Goal: Information Seeking & Learning: Learn about a topic

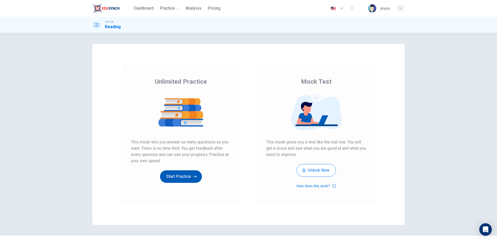
click at [184, 178] on button "Start Practice" at bounding box center [181, 176] width 42 height 13
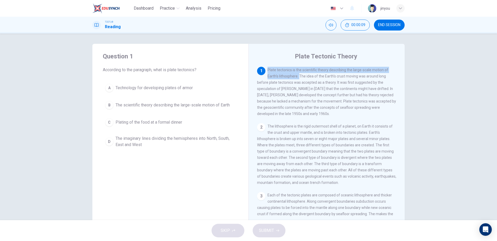
drag, startPoint x: 268, startPoint y: 71, endPoint x: 299, endPoint y: 77, distance: 32.0
click at [299, 77] on span "Plate tectonics is the scientific theory describing the large-scale motion of E…" at bounding box center [326, 92] width 139 height 48
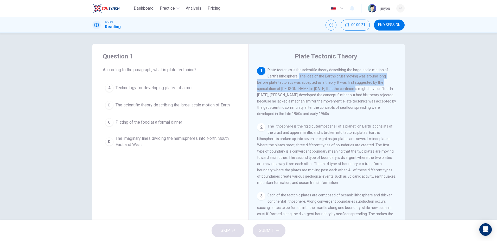
drag, startPoint x: 300, startPoint y: 77, endPoint x: 327, endPoint y: 88, distance: 29.9
click at [327, 88] on span "Plate tectonics is the scientific theory describing the large-scale motion of E…" at bounding box center [326, 92] width 139 height 48
click at [317, 97] on span "Plate tectonics is the scientific theory describing the large-scale motion of E…" at bounding box center [326, 92] width 139 height 48
click at [344, 98] on span "Plate tectonics is the scientific theory describing the large-scale motion of E…" at bounding box center [326, 92] width 139 height 48
click at [339, 79] on div "1 Plate tectonics is the scientific theory describing the large-scale motion of…" at bounding box center [327, 92] width 140 height 50
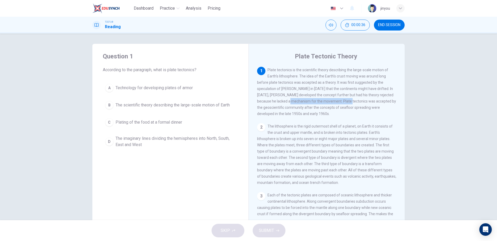
drag, startPoint x: 257, startPoint y: 102, endPoint x: 318, endPoint y: 101, distance: 60.7
click at [318, 101] on span "Plate tectonics is the scientific theory describing the large-scale motion of E…" at bounding box center [326, 92] width 139 height 48
click at [221, 59] on h4 "Question 1" at bounding box center [170, 56] width 135 height 8
click at [191, 94] on button "A Technology for developing plates of armor" at bounding box center [170, 87] width 135 height 13
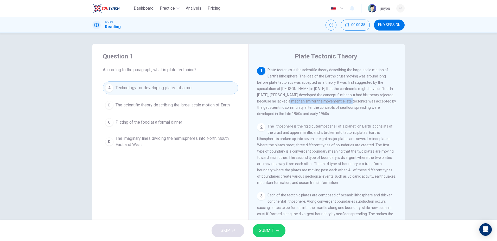
click at [184, 104] on span "The scientific theory describing the large-scale motion of Earth" at bounding box center [173, 105] width 114 height 6
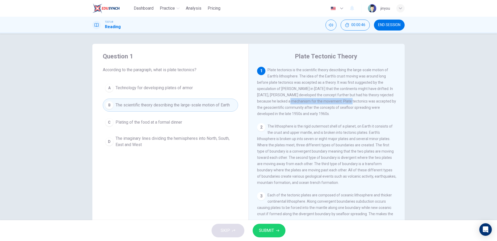
click at [272, 233] on span "SUBMIT" at bounding box center [266, 230] width 15 height 7
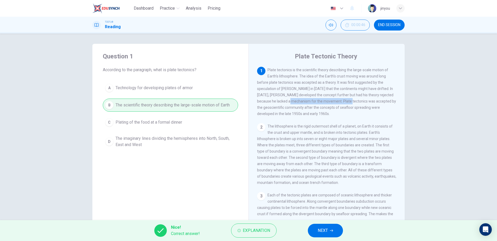
click at [322, 224] on button "NEXT" at bounding box center [325, 230] width 35 height 14
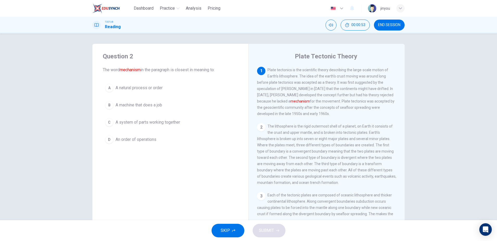
click at [160, 105] on span "A machine that does a job" at bounding box center [139, 105] width 47 height 6
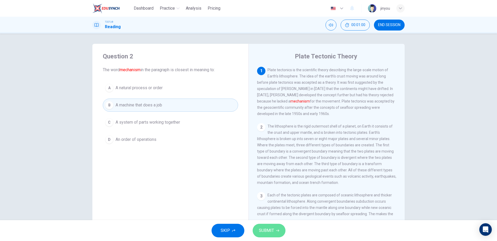
click at [264, 233] on span "SUBMIT" at bounding box center [266, 230] width 15 height 7
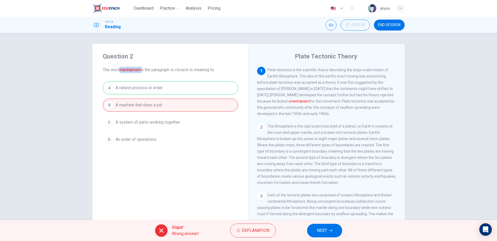
drag, startPoint x: 120, startPoint y: 69, endPoint x: 144, endPoint y: 70, distance: 23.5
click at [144, 70] on span "The word mechanism in the paragraph is closest in meaning to:" at bounding box center [170, 70] width 135 height 6
copy span "mechanism"
click at [315, 228] on button "NEXT" at bounding box center [324, 230] width 35 height 14
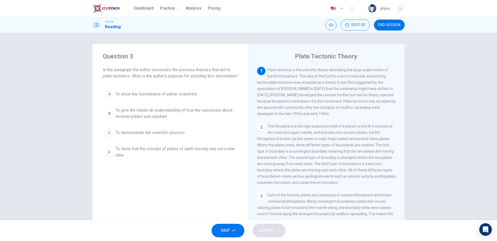
click at [164, 70] on span "In the paragraph the author discusses the previous theories that led to plate t…" at bounding box center [170, 73] width 135 height 13
click at [142, 73] on span "In the paragraph the author discusses the previous theories that led to plate t…" at bounding box center [170, 73] width 135 height 13
drag, startPoint x: 111, startPoint y: 68, endPoint x: 194, endPoint y: 69, distance: 83.1
click at [194, 69] on span "In the paragraph the author discusses the previous theories that led to plate t…" at bounding box center [170, 73] width 135 height 13
click at [485, 231] on icon "Open Intercom Messenger" at bounding box center [486, 229] width 6 height 7
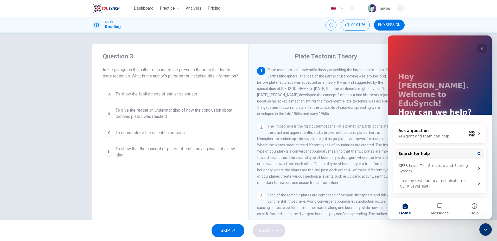
click at [484, 49] on icon "Close" at bounding box center [482, 48] width 4 height 4
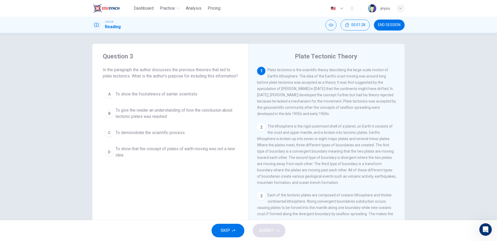
click at [342, 10] on icon "button" at bounding box center [342, 8] width 6 height 6
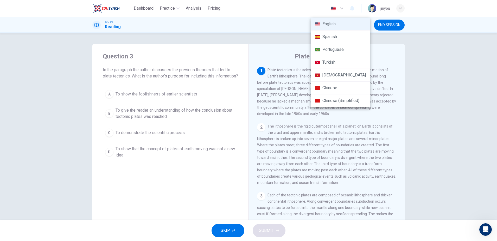
click at [291, 83] on div at bounding box center [248, 120] width 497 height 241
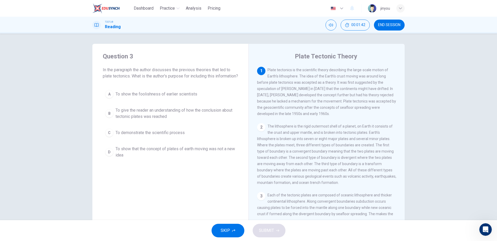
click at [373, 7] on img at bounding box center [372, 8] width 8 height 8
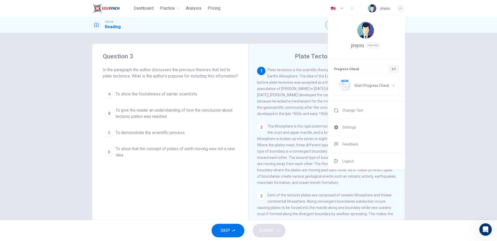
click at [369, 35] on img at bounding box center [366, 30] width 17 height 17
click at [301, 122] on div at bounding box center [248, 120] width 497 height 241
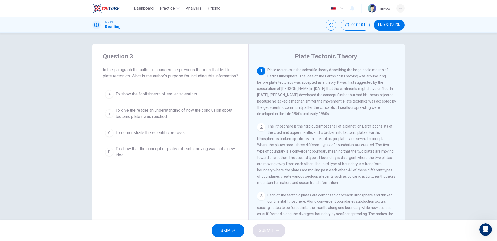
click at [263, 127] on div "2" at bounding box center [261, 127] width 8 height 8
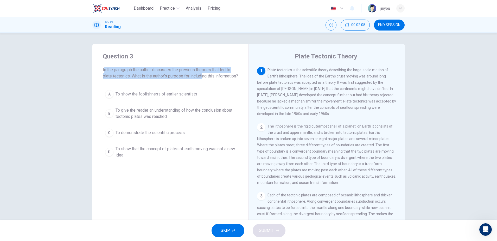
drag, startPoint x: 104, startPoint y: 67, endPoint x: 202, endPoint y: 72, distance: 98.8
click at [205, 73] on span "In the paragraph the author discusses the previous theories that led to plate t…" at bounding box center [170, 73] width 135 height 13
click at [205, 70] on span "In the paragraph the author discusses the previous theories that led to plate t…" at bounding box center [170, 73] width 135 height 13
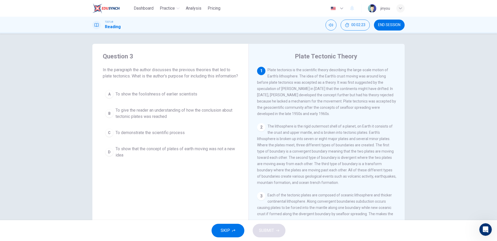
click at [198, 118] on span "To give the reader an understanding of how the conclusion about tectonic plates…" at bounding box center [176, 113] width 120 height 13
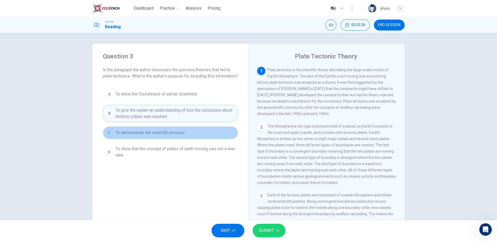
click at [181, 135] on button "C To demonstrate the scientific process" at bounding box center [170, 132] width 135 height 13
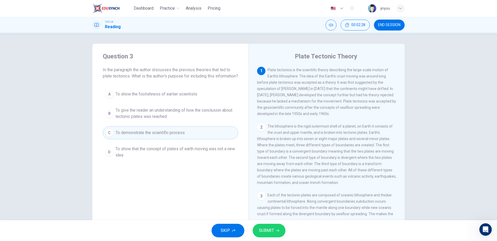
click at [184, 117] on span "To give the reader an understanding of how the conclusion about tectonic plates…" at bounding box center [176, 113] width 120 height 13
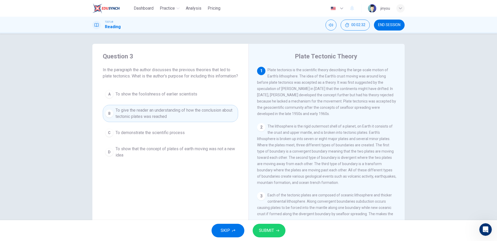
click at [267, 229] on span "SUBMIT" at bounding box center [266, 230] width 15 height 7
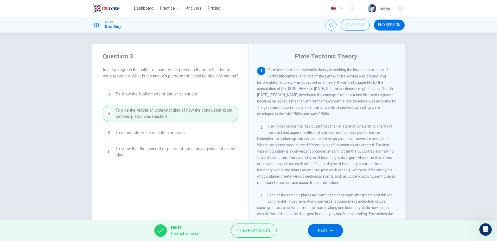
click at [323, 230] on span "NEXT" at bounding box center [323, 230] width 10 height 7
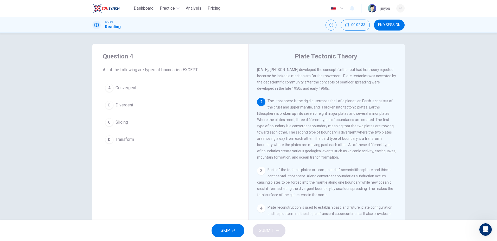
scroll to position [26, 0]
drag, startPoint x: 267, startPoint y: 102, endPoint x: 360, endPoint y: 98, distance: 93.1
click at [360, 98] on div "1 Plate tectonics is the scientific theory describing the large-scale motion of…" at bounding box center [330, 142] width 146 height 150
drag, startPoint x: 357, startPoint y: 103, endPoint x: 317, endPoint y: 110, distance: 40.0
click at [317, 110] on span "The lithosphere is the rigid outermost shell of a planet, on Earth it consists …" at bounding box center [326, 128] width 139 height 60
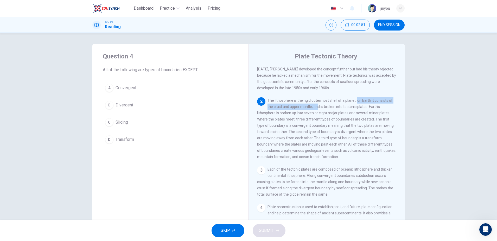
click at [332, 110] on span "The lithosphere is the rigid outermost shell of a planet, on Earth it consists …" at bounding box center [326, 128] width 139 height 60
click at [264, 114] on span "The lithosphere is the rigid outermost shell of a planet, on Earth it consists …" at bounding box center [326, 128] width 139 height 60
click at [277, 108] on span "The lithosphere is the rigid outermost shell of a planet, on Earth it consists …" at bounding box center [326, 128] width 139 height 60
click at [162, 90] on button "A Convergent" at bounding box center [170, 87] width 135 height 13
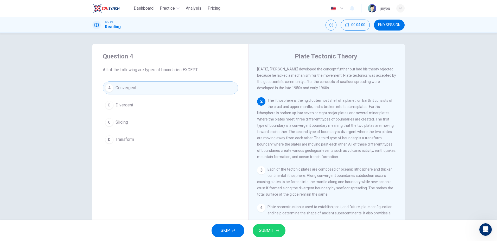
click at [188, 98] on div "A Convergent B Divergent C Sliding D Transform" at bounding box center [170, 113] width 135 height 65
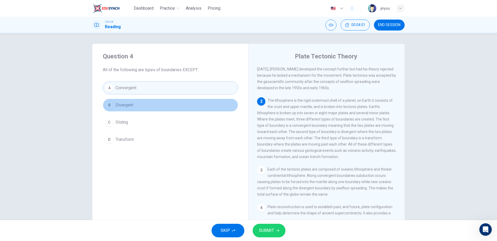
click at [186, 103] on button "B Divergent" at bounding box center [170, 104] width 135 height 13
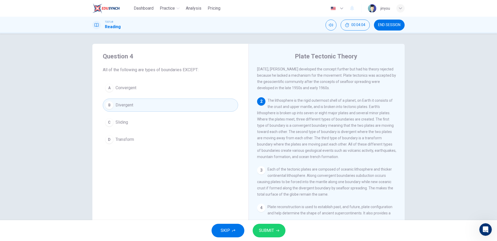
click at [182, 119] on button "C Sliding" at bounding box center [170, 122] width 135 height 13
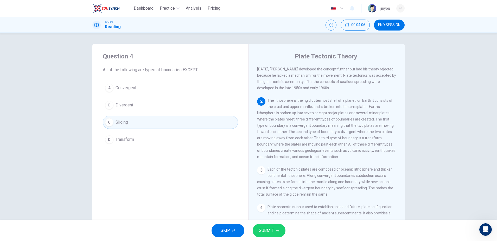
click at [266, 228] on span "SUBMIT" at bounding box center [266, 230] width 15 height 7
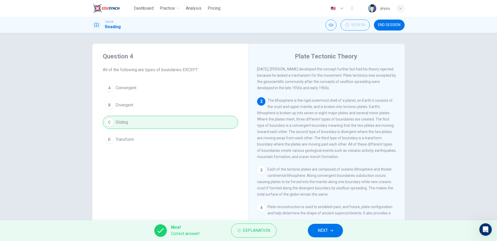
click at [322, 231] on span "NEXT" at bounding box center [323, 230] width 10 height 7
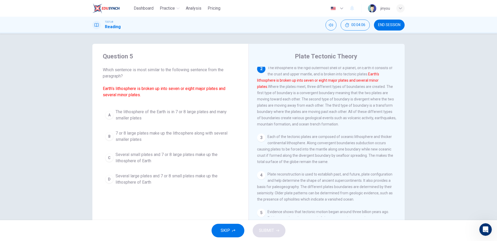
scroll to position [58, 0]
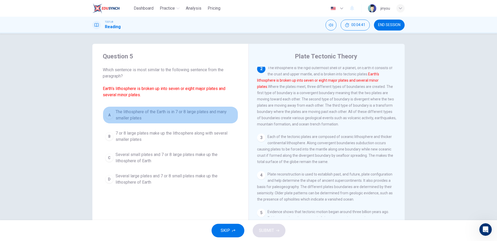
click at [141, 115] on span "The lithosphere of the Earth is in 7 or 8 large plates and many smaller plates" at bounding box center [176, 115] width 120 height 13
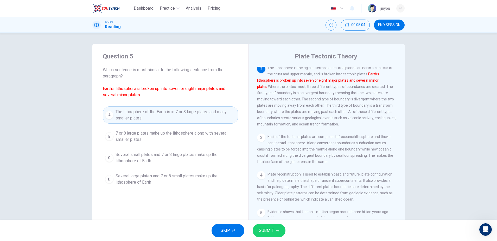
click at [266, 231] on span "SUBMIT" at bounding box center [266, 230] width 15 height 7
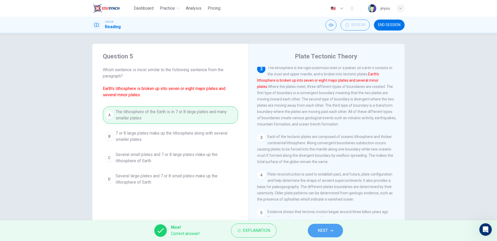
click at [333, 226] on button "NEXT" at bounding box center [325, 230] width 35 height 14
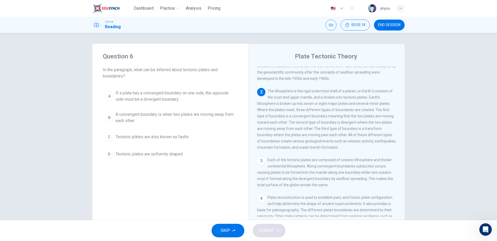
scroll to position [35, 0]
click at [355, 25] on span "00:05:54" at bounding box center [359, 25] width 14 height 4
click at [365, 24] on icon "Show" at bounding box center [365, 25] width 4 height 4
drag, startPoint x: 104, startPoint y: 74, endPoint x: 133, endPoint y: 80, distance: 29.9
click at [133, 80] on div "Question 6 In the paragraph, what can be inferred about tectonic plates and bou…" at bounding box center [170, 106] width 156 height 125
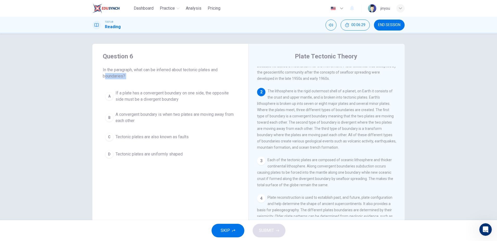
drag, startPoint x: 190, startPoint y: 115, endPoint x: 188, endPoint y: 127, distance: 13.0
click at [190, 115] on span "A convergent boundary is when two plates are moving away from each other" at bounding box center [176, 117] width 120 height 13
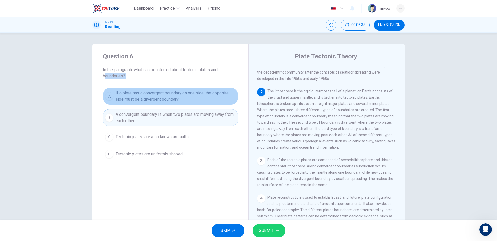
click at [190, 101] on span "If a plate has a convergent boundary on one side, the opposite side must be a d…" at bounding box center [176, 96] width 120 height 13
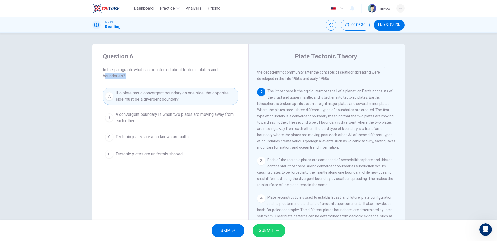
click at [275, 228] on button "SUBMIT" at bounding box center [269, 230] width 33 height 14
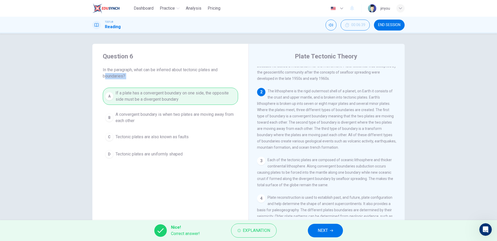
click at [324, 231] on span "NEXT" at bounding box center [323, 230] width 10 height 7
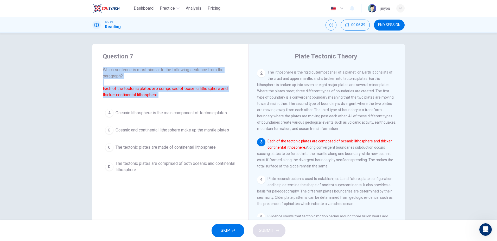
scroll to position [65, 0]
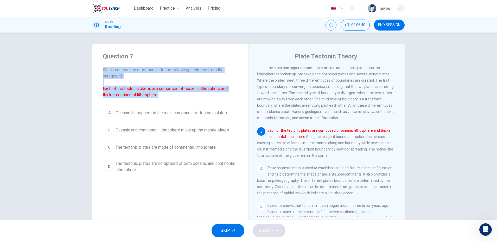
click at [202, 92] on span "Which sentence is most similar to the following sentence from the paragraph? Ea…" at bounding box center [170, 82] width 135 height 31
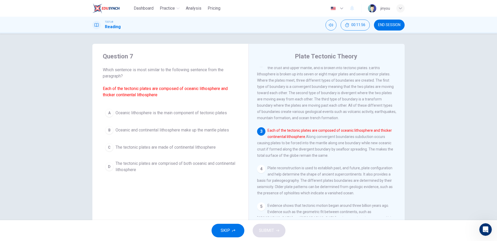
click at [419, 61] on div "Question 7 Which sentence is most similar to the following sentence from the pa…" at bounding box center [248, 126] width 497 height 186
click at [170, 123] on button "B Oceanic and continental lithosphere make up the mantle plates" at bounding box center [170, 129] width 135 height 13
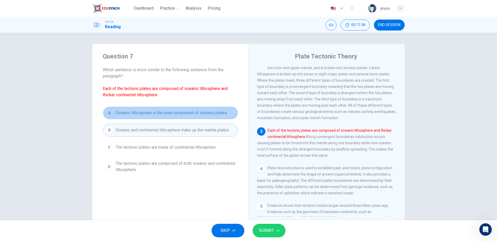
click at [173, 113] on span "Oceanic lithosphere is the main component of tectonic plates" at bounding box center [171, 113] width 111 height 6
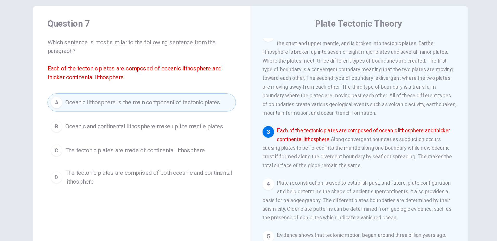
scroll to position [62, 0]
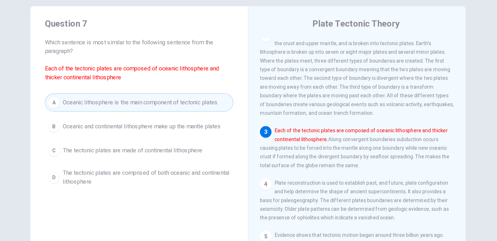
click at [161, 123] on button "B Oceanic and continental lithosphere make up the mantle plates" at bounding box center [170, 129] width 135 height 13
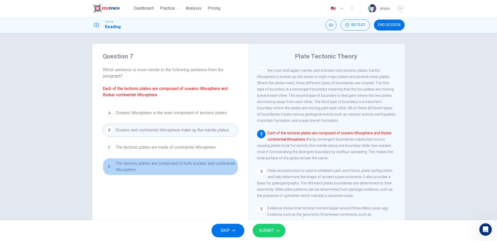
click at [191, 174] on button "D The tectonic plates are comprised of both oceanic and continental lithosphere" at bounding box center [170, 166] width 135 height 17
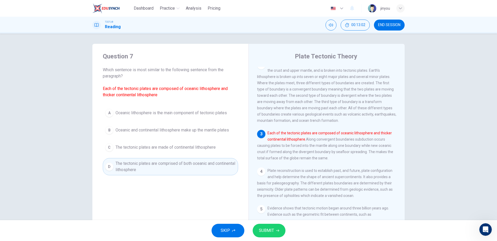
click at [266, 225] on button "SUBMIT" at bounding box center [269, 230] width 33 height 14
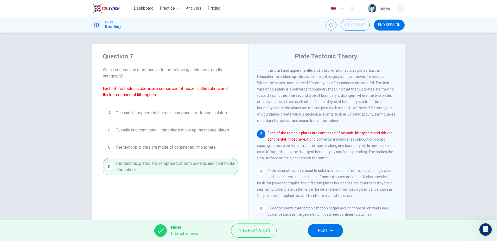
click at [324, 228] on span "NEXT" at bounding box center [323, 230] width 10 height 7
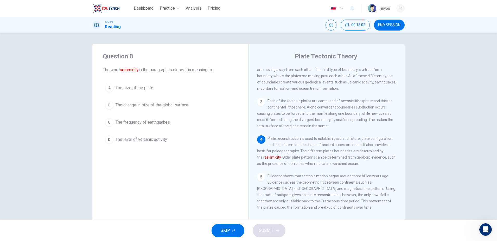
scroll to position [103, 0]
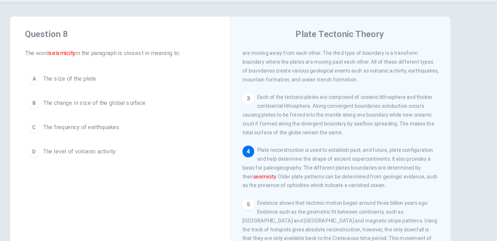
click at [116, 102] on span "The change in size of the global surface" at bounding box center [152, 105] width 73 height 6
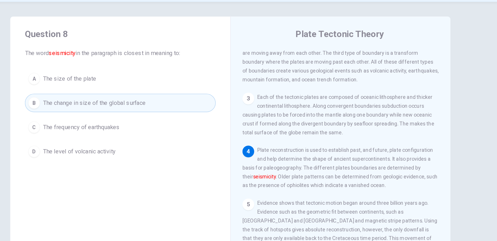
click at [108, 116] on button "C The frequency of earthquakes" at bounding box center [170, 122] width 135 height 13
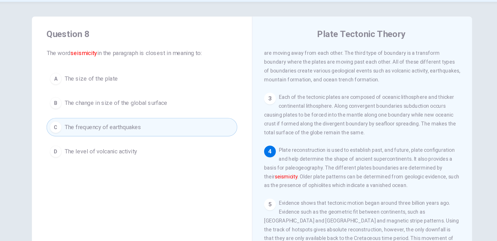
click at [257, 36] on div "2 The lithosphere is the rigid outermost shell of a planet, on Earth it consist…" at bounding box center [327, 60] width 140 height 63
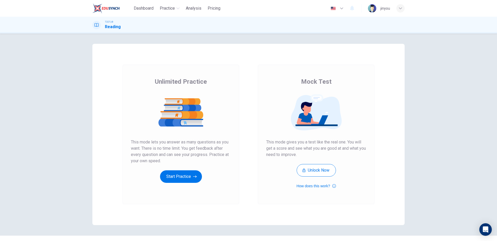
scroll to position [32, 70]
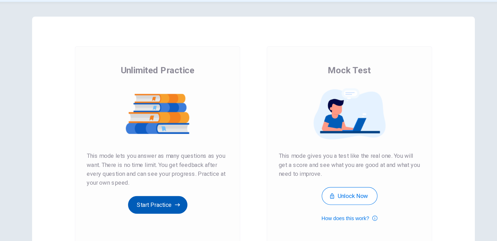
click at [160, 170] on button "Start Practice" at bounding box center [181, 176] width 42 height 13
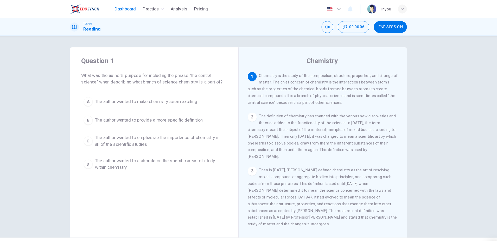
click at [134, 8] on span "Dashboard" at bounding box center [144, 8] width 20 height 6
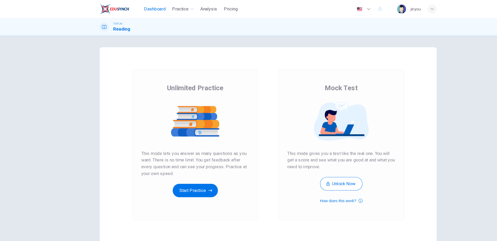
click at [141, 8] on span "Dashboard" at bounding box center [144, 8] width 20 height 6
click at [241, 64] on div "Unlimited Practice Mock Test Unlimited Practice This mode lets you answer as ma…" at bounding box center [248, 134] width 313 height 181
click at [182, 174] on button "Start Practice" at bounding box center [181, 176] width 42 height 13
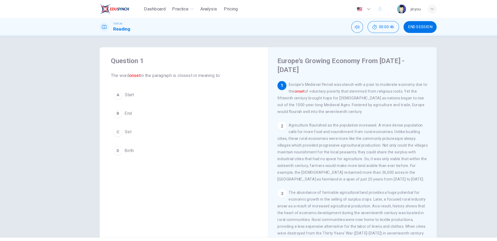
click at [129, 105] on button "B End" at bounding box center [170, 104] width 135 height 13
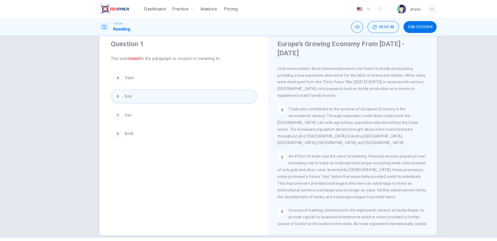
scroll to position [15, 0]
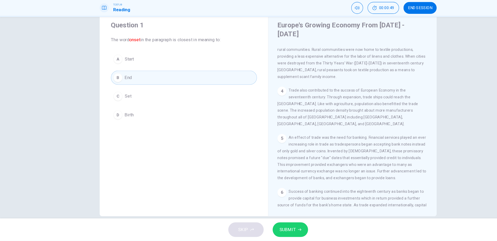
click at [268, 227] on span "SUBMIT" at bounding box center [266, 230] width 15 height 7
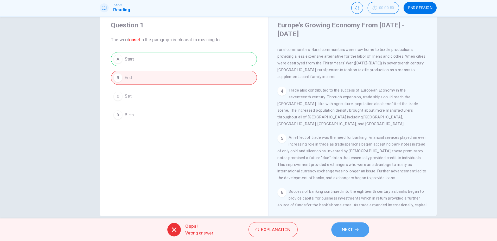
click at [324, 227] on span "NEXT" at bounding box center [322, 230] width 10 height 7
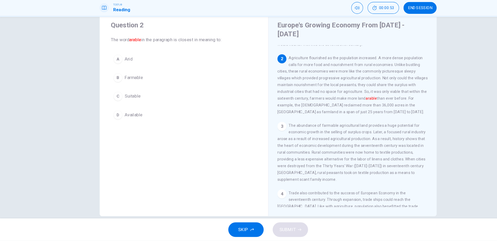
scroll to position [29, 0]
click at [106, 20] on div "TOEFL® Reading 00:00:56 END SESSION" at bounding box center [248, 25] width 329 height 11
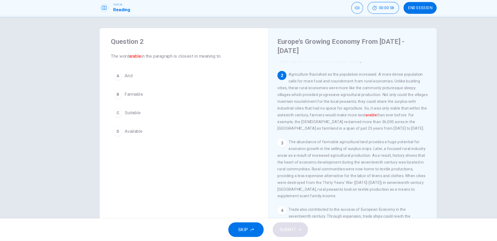
scroll to position [0, 0]
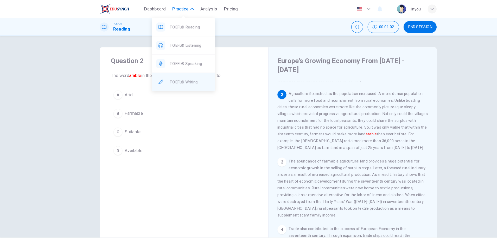
click at [167, 77] on span "TOEFL® Writing" at bounding box center [177, 76] width 38 height 6
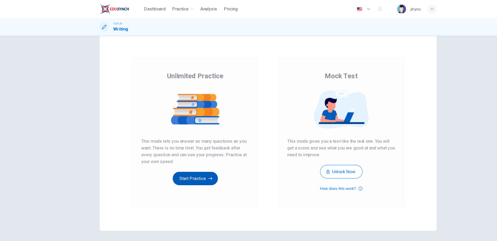
scroll to position [11, 0]
click at [184, 163] on button "Start Practice" at bounding box center [181, 165] width 42 height 13
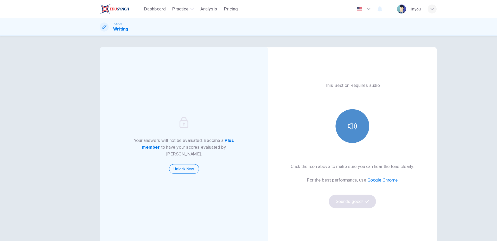
click at [323, 109] on button "button" at bounding box center [326, 116] width 31 height 31
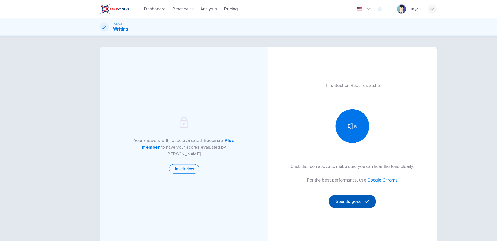
click at [336, 187] on button "Sounds good!" at bounding box center [327, 186] width 44 height 13
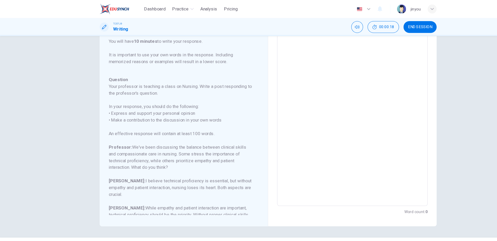
scroll to position [48, 0]
drag, startPoint x: 103, startPoint y: 102, endPoint x: 208, endPoint y: 108, distance: 105.4
click at [208, 108] on h6 "In your response, you should do the following: • Express and support your perso…" at bounding box center [167, 106] width 133 height 19
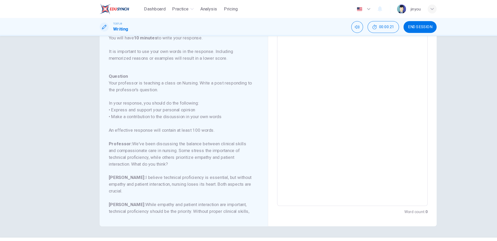
scroll to position [52, 0]
click at [145, 122] on h6 "An effective response will contain at least 100 words." at bounding box center [167, 121] width 133 height 6
click at [140, 134] on h6 "Professor: We've been discussing the balance between clinical skills and compas…" at bounding box center [167, 142] width 133 height 25
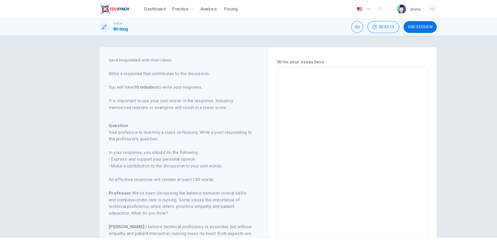
click at [279, 82] on textarea at bounding box center [327, 148] width 132 height 165
type textarea "ㅕ"
type textarea "x"
type textarea "I"
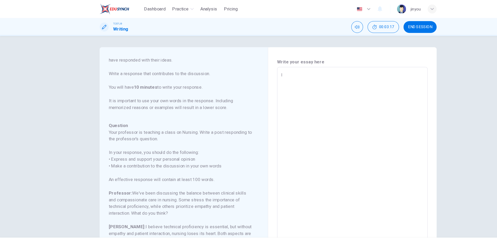
type textarea "x"
type textarea "I"
type textarea "x"
type textarea "I h"
type textarea "x"
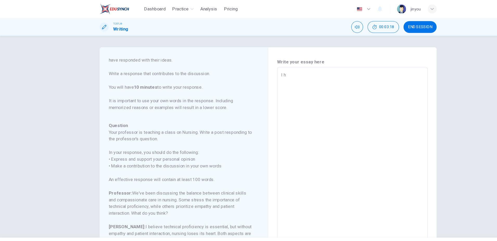
type textarea "I"
type textarea "x"
type textarea "I t"
type textarea "x"
type textarea "I th"
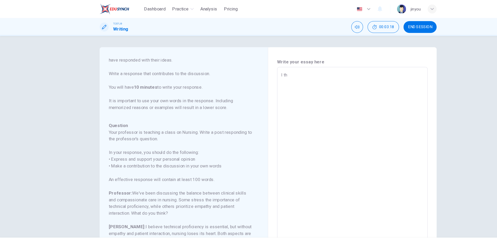
type textarea "x"
type textarea "I thi"
type textarea "x"
type textarea "I thin"
type textarea "x"
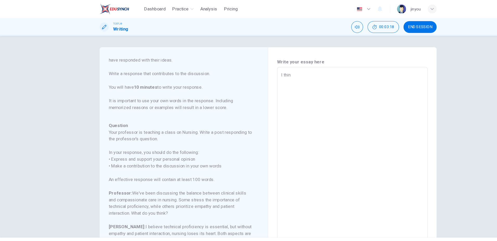
type textarea "I think"
type textarea "x"
type textarea "I think"
type textarea "x"
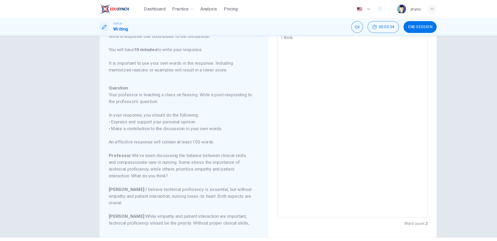
scroll to position [36, 0]
type textarea "I think i"
type textarea "x"
type textarea "I think"
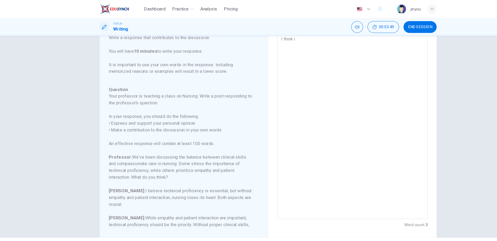
type textarea "x"
type textarea "I think t"
type textarea "x"
type textarea "I think th"
type textarea "x"
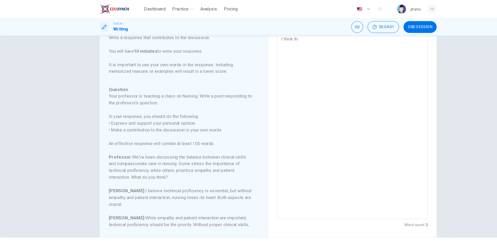
type textarea "I think the"
type textarea "x"
type textarea "I think thec"
type textarea "x"
type textarea "I think thech"
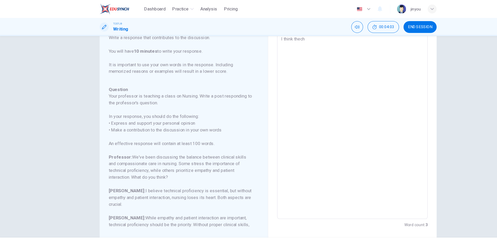
type textarea "x"
type textarea "I think thechn"
type textarea "x"
type textarea "I think thechni"
type textarea "x"
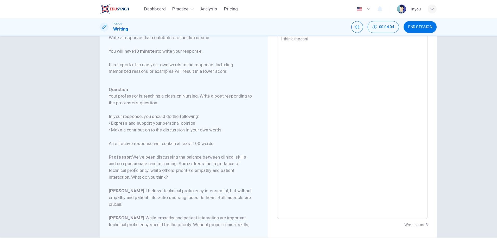
type textarea "I think thechn"
type textarea "x"
type textarea "I think thech"
type textarea "x"
type textarea "I think thec"
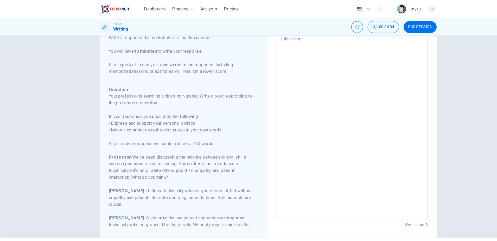
type textarea "x"
type textarea "I think the"
type textarea "x"
type textarea "I think th"
type textarea "x"
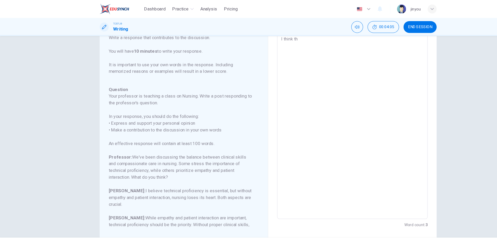
type textarea "I think t"
type textarea "x"
type textarea "I think te"
type textarea "x"
type textarea "I think tec"
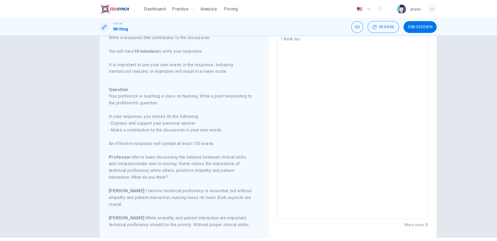
type textarea "x"
type textarea "I think tech"
type textarea "x"
type textarea "I think techn"
type textarea "x"
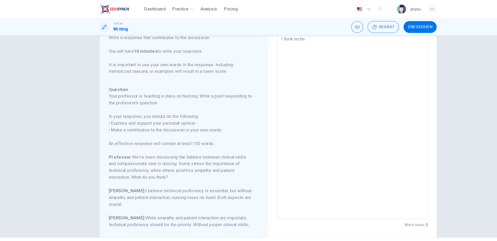
type textarea "I think techni"
type textarea "x"
type textarea "I think technic"
type textarea "x"
type textarea "I think technica"
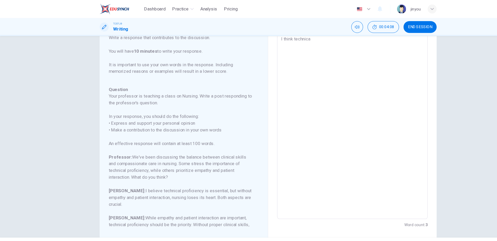
type textarea "x"
type textarea "I think technical"
type textarea "x"
type textarea "I think technical"
type textarea "x"
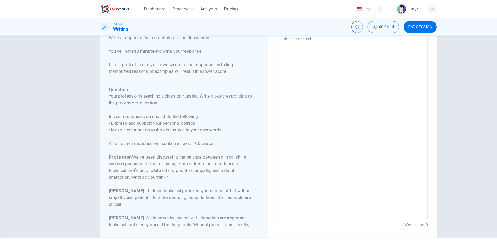
type textarea "I think technical o"
type textarea "x"
type textarea "I think technical or"
type textarea "x"
type textarea "I think technical ori"
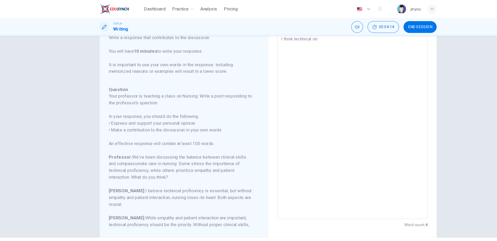
type textarea "x"
type textarea "I think technical or"
type textarea "x"
type textarea "I think technical o"
type textarea "x"
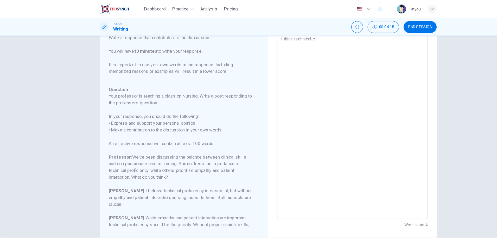
type textarea "I think technical"
type textarea "x"
type textarea "I think technical p"
type textarea "x"
type textarea "I think technical po"
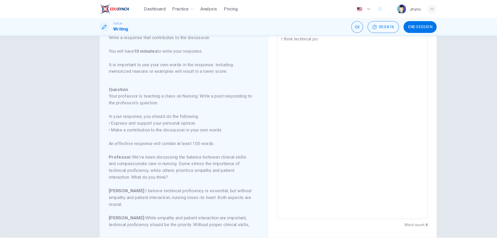
type textarea "x"
type textarea "I think technical p"
type textarea "x"
type textarea "I think technical pr"
type textarea "x"
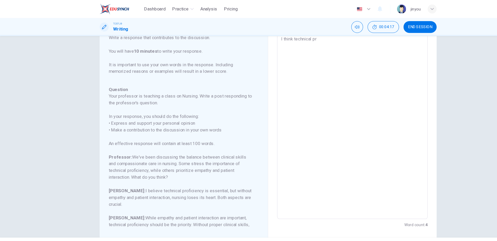
type textarea "I think technical pro"
type textarea "x"
type textarea "I think technical prof"
type textarea "x"
type textarea "I think technical profi"
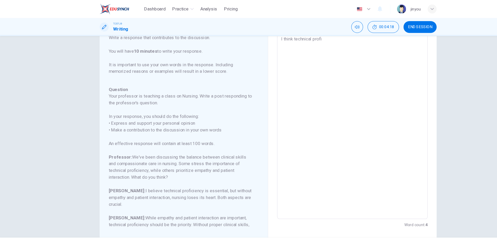
type textarea "x"
type textarea "I think technical profic"
type textarea "x"
type textarea "I think technical profici"
type textarea "x"
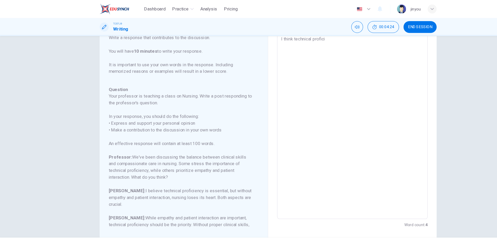
type textarea "I think technical proficie"
type textarea "x"
type textarea "I think technical proficien"
type textarea "x"
type textarea "I think technical proficienc"
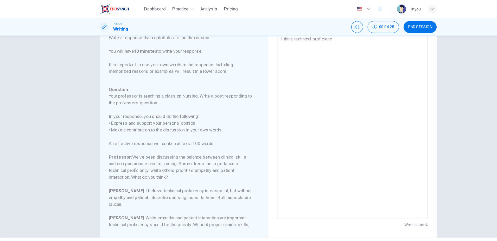
type textarea "x"
type textarea "I think technical proficiency"
type textarea "x"
type textarea "I think technical proficiency"
type textarea "x"
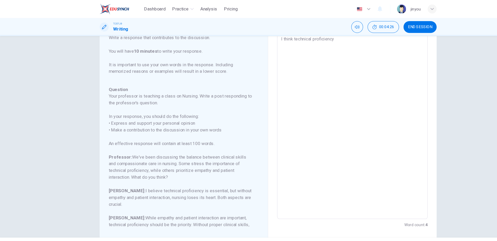
type textarea "I think technical proficiency s"
type textarea "x"
type textarea "I think technical proficiency"
type textarea "x"
type textarea "I think technical proficiency i"
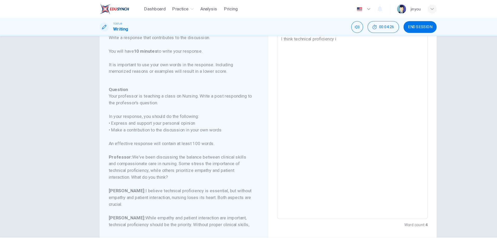
type textarea "x"
type textarea "I think technical proficiency is"
type textarea "x"
type textarea "I think technical proficiency is"
type textarea "x"
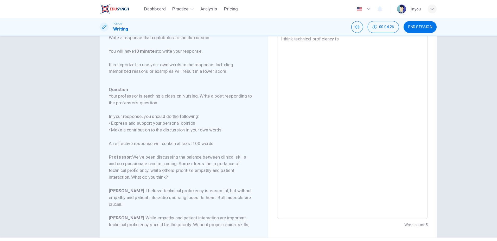
type textarea "I think technical proficiency is m"
type textarea "x"
type textarea "I think technical proficiency is mr"
type textarea "x"
type textarea "I think technical proficiency is m"
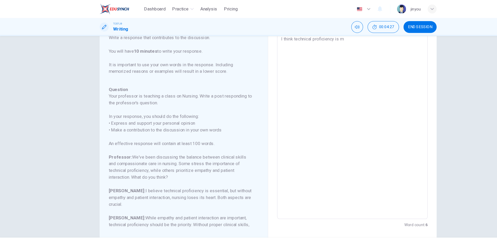
type textarea "x"
type textarea "I think technical proficiency is mo"
type textarea "x"
type textarea "I think technical proficiency is mor"
type textarea "x"
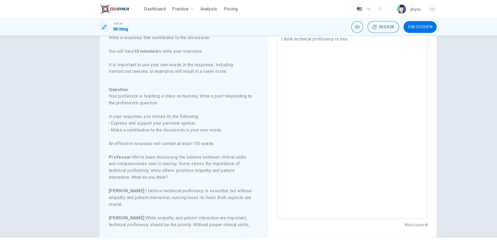
type textarea "I think technical proficiency is more"
type textarea "x"
type textarea "I think technical proficiency is more"
type textarea "x"
type textarea "I think technical proficiency is more i"
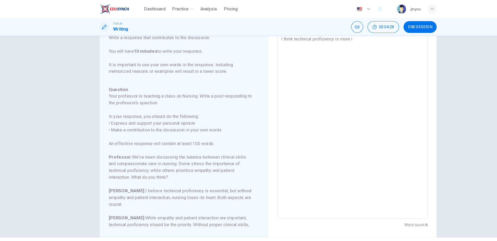
type textarea "x"
type textarea "I think technical proficiency is more im"
type textarea "x"
type textarea "I think technical proficiency is more imp"
type textarea "x"
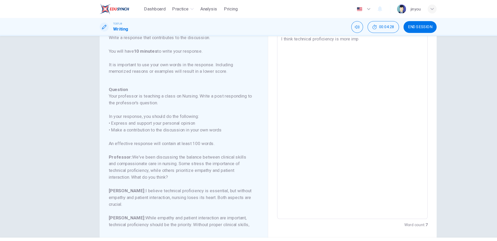
type textarea "I think technical proficiency is more impo"
type textarea "x"
type textarea "I think technical proficiency is more impor"
type textarea "x"
type textarea "I think technical proficiency is more import"
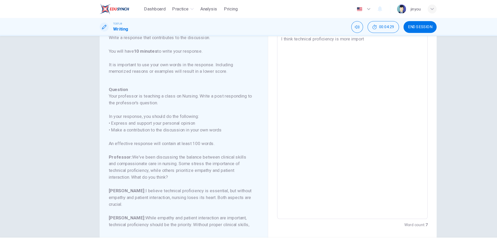
type textarea "x"
type textarea "I think technical proficiency is more importa"
type textarea "x"
type textarea "I think technical proficiency is more importan"
type textarea "x"
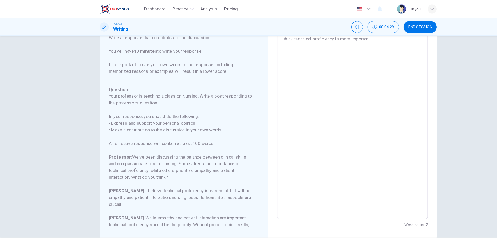
type textarea "I think technical proficiency is more important"
type textarea "x"
type textarea "I think technical proficiency is more important"
type textarea "x"
type textarea "I think technical proficiency is more important t"
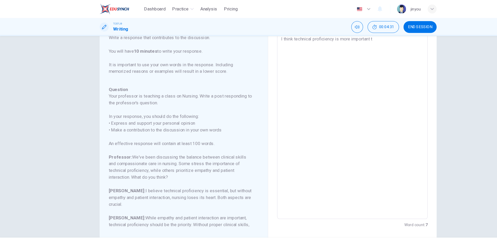
type textarea "x"
type textarea "I think technical proficiency is more important th"
type textarea "x"
type textarea "I think technical proficiency is more important t"
type textarea "x"
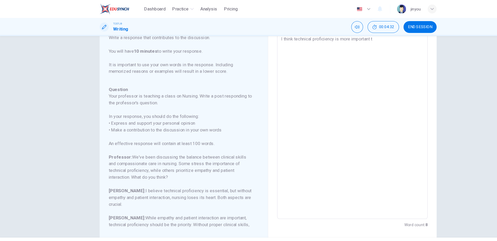
type textarea "I think technical proficiency is more important to"
type textarea "x"
type textarea "I think technical proficiency is more important to"
type textarea "x"
type textarea "I think technical proficiency is more important to n"
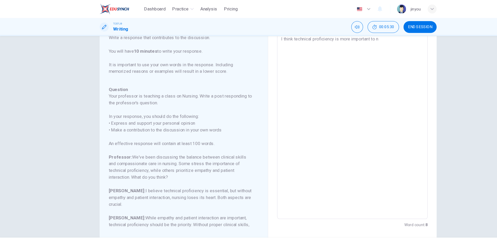
type textarea "x"
type textarea "I think technical proficiency is more important to nu"
type textarea "x"
type textarea "I think technical proficiency is more important to nus"
type textarea "x"
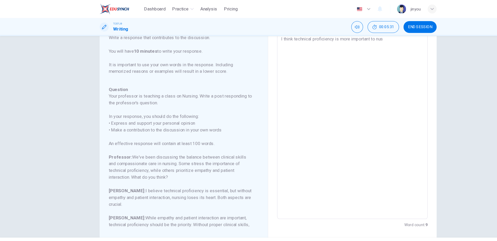
type textarea "I think technical proficiency is more important to nu"
type textarea "x"
type textarea "I think technical proficiency is more important to nur"
type textarea "x"
type textarea "I think technical proficiency is more important to nurs"
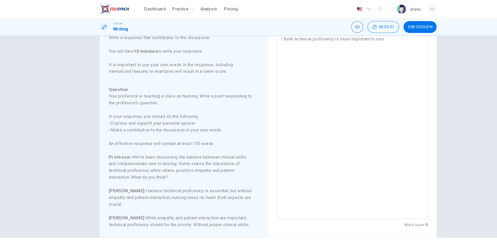
type textarea "x"
type textarea "I think technical proficiency is more important to nurse"
type textarea "x"
type textarea "I think technical proficiency is more important to nurses"
type textarea "x"
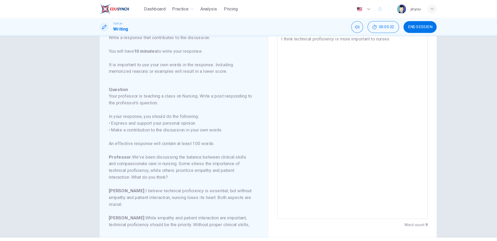
type textarea "I think technical proficiency is more important to nurse"
type textarea "x"
type textarea "I think technical proficiency is more important to nurses"
type textarea "x"
type textarea "I think technical proficiency is more important to nurses."
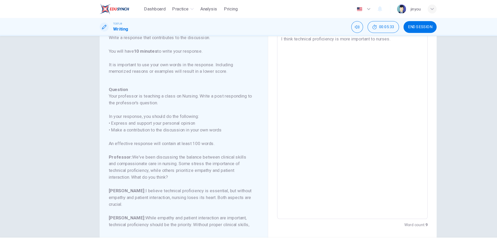
type textarea "x"
type textarea "I think technical proficiency is more important to nurses."
type textarea "x"
type textarea "I think technical proficiency is more important to nurses. t"
type textarea "x"
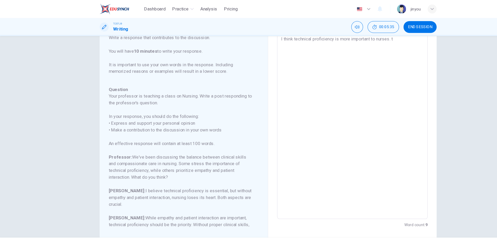
type textarea "I think technical proficiency is more important to nurses. to"
type textarea "x"
type textarea "I think technical proficiency is more important to nurses. tod"
type textarea "x"
type textarea "I think technical proficiency is more important to nurses. to"
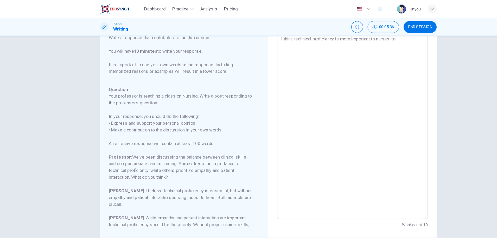
type textarea "x"
type textarea "I think technical proficiency is more important to nurses. t"
type textarea "x"
type textarea "I think technical proficiency is more important to nurses."
type textarea "x"
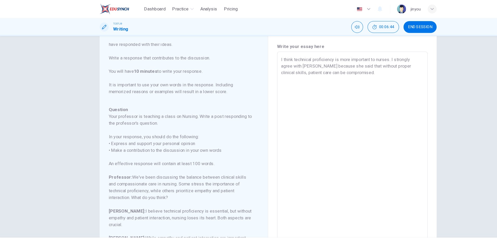
scroll to position [52, 0]
click at [344, 67] on textarea "I think technical proficiency is more important to nurses. I strongly agree wit…" at bounding box center [327, 134] width 132 height 165
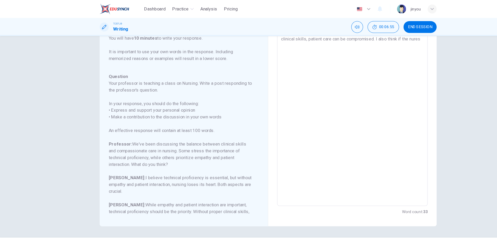
scroll to position [45, 0]
click at [382, 43] on textarea "I think technical proficiency is more important to nurses. I strongly agree wit…" at bounding box center [327, 103] width 132 height 165
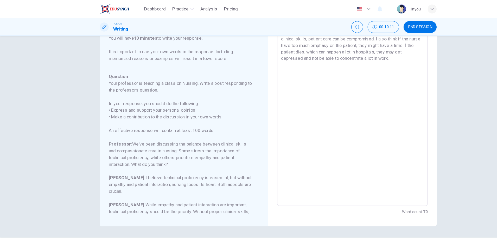
click at [336, 64] on textarea "I think technical proficiency is more important to nurses. I strongly agree wit…" at bounding box center [327, 103] width 132 height 165
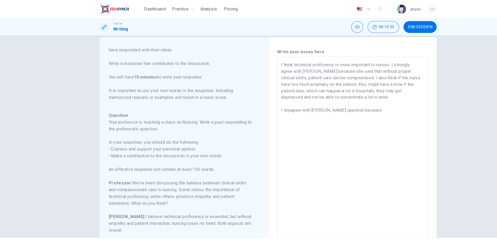
scroll to position [9, 0]
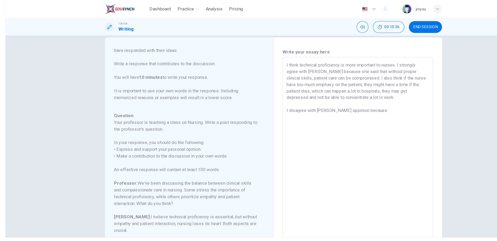
drag, startPoint x: 260, startPoint y: 94, endPoint x: 329, endPoint y: 99, distance: 69.7
click at [335, 99] on div "I think technical proficiency is more important to nurses. I strongly agree wit…" at bounding box center [327, 140] width 140 height 174
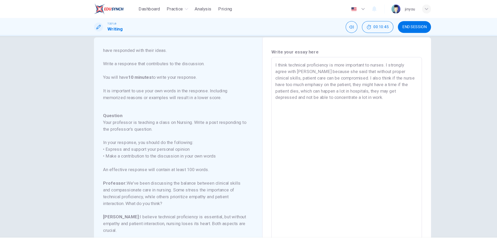
drag, startPoint x: 329, startPoint y: 89, endPoint x: 253, endPoint y: 58, distance: 82.4
click at [257, 58] on div "I think technical proficiency is more important to nurses. I strongly agree wit…" at bounding box center [327, 140] width 140 height 174
click at [341, 98] on textarea "I think technical proficiency is more important to nurses. I strongly agree wit…" at bounding box center [327, 139] width 132 height 165
click at [337, 92] on textarea "I think technical proficiency is more important to nurses. I strongly agree wit…" at bounding box center [327, 139] width 132 height 165
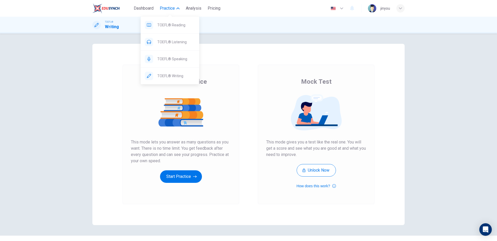
click at [171, 8] on span "Practice" at bounding box center [167, 8] width 15 height 6
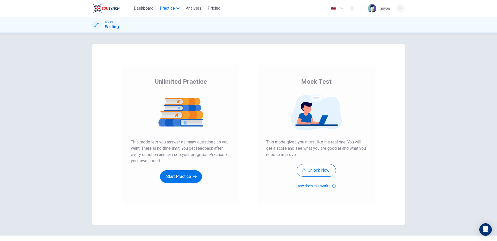
click at [171, 8] on span "Practice" at bounding box center [167, 8] width 15 height 6
click at [167, 28] on div "TOEFL® Reading" at bounding box center [170, 25] width 59 height 17
click at [181, 179] on button "Start Practice" at bounding box center [181, 176] width 42 height 13
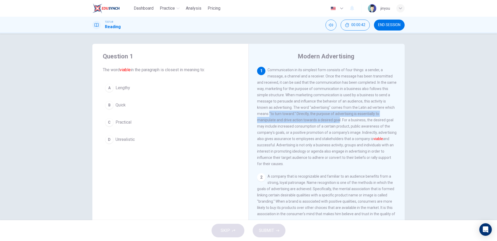
drag, startPoint x: 257, startPoint y: 115, endPoint x: 312, endPoint y: 119, distance: 55.1
click at [312, 119] on div "Modern Advertising 1 Communication in its simplest form consists of four things…" at bounding box center [327, 134] width 156 height 181
click at [312, 119] on div "1 Communication in its simplest form consists of four things: a sender, a messa…" at bounding box center [327, 117] width 140 height 100
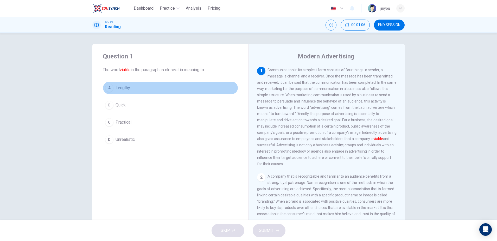
click at [138, 86] on button "A Lengthy" at bounding box center [170, 87] width 135 height 13
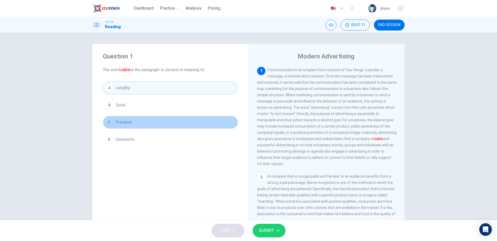
click at [136, 124] on button "C Practical" at bounding box center [170, 122] width 135 height 13
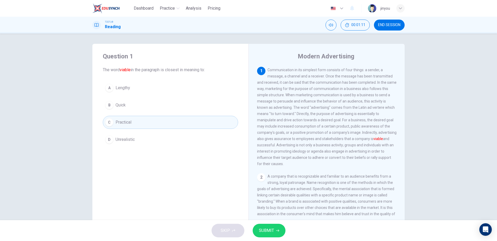
click at [273, 234] on button "SUBMIT" at bounding box center [269, 230] width 33 height 14
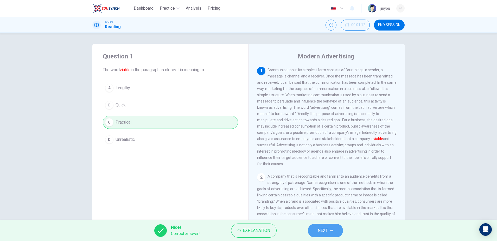
click at [330, 229] on button "NEXT" at bounding box center [325, 230] width 35 height 14
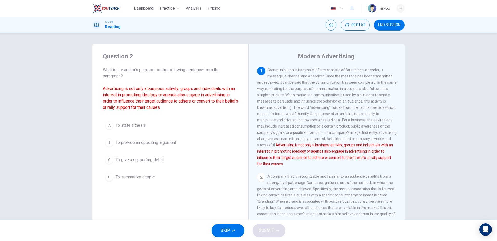
scroll to position [1, 0]
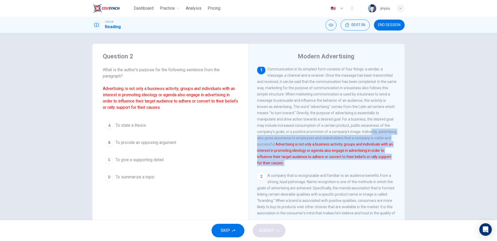
drag, startPoint x: 352, startPoint y: 134, endPoint x: 388, endPoint y: 164, distance: 46.8
click at [389, 164] on div "1 Communication in its simplest form consists of four things: a sender, a messa…" at bounding box center [330, 142] width 146 height 150
click at [328, 173] on span "A company that is recognizable and familiar to an audience benefits from a stro…" at bounding box center [326, 197] width 138 height 48
click at [197, 138] on button "B To provide an opposing argument" at bounding box center [170, 142] width 135 height 13
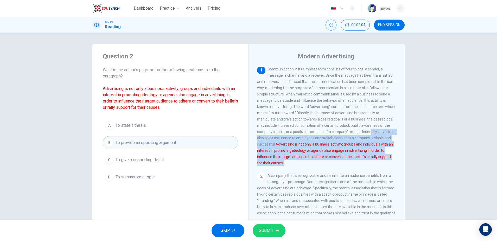
click at [296, 142] on span "Communication in its simplest form consists of four things: a sender, a message…" at bounding box center [327, 116] width 140 height 98
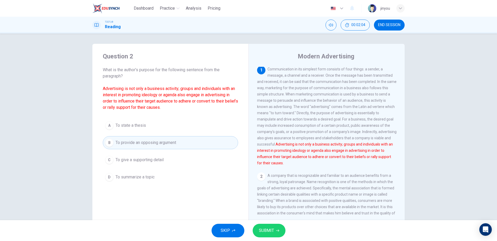
click at [214, 160] on button "C To give a supporting detail" at bounding box center [170, 159] width 135 height 13
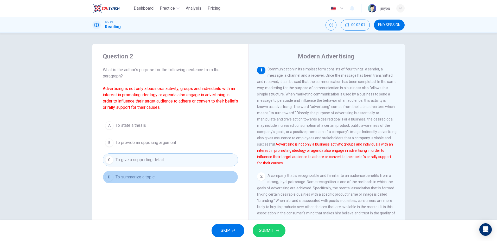
click at [205, 176] on button "D To summarize a topic" at bounding box center [170, 176] width 135 height 13
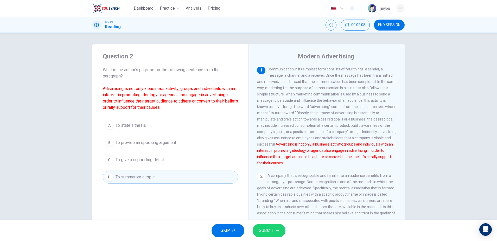
click at [266, 233] on span "SUBMIT" at bounding box center [266, 230] width 15 height 7
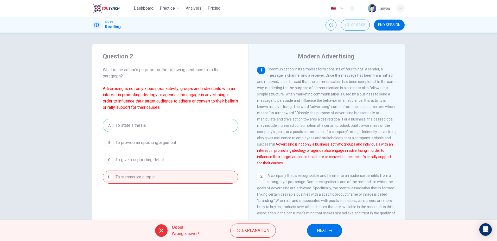
click at [328, 229] on button "NEXT" at bounding box center [324, 230] width 35 height 14
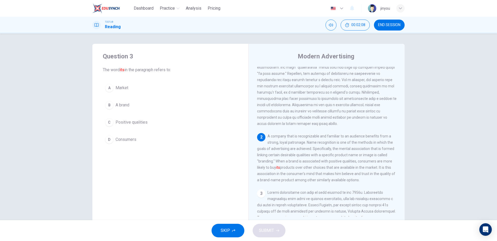
scroll to position [58, 0]
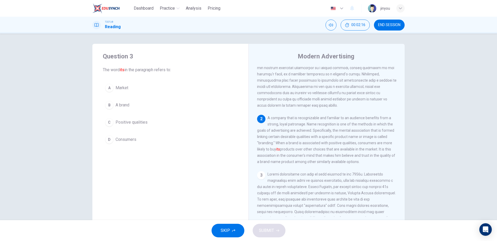
click at [166, 106] on button "B A brand" at bounding box center [170, 104] width 135 height 13
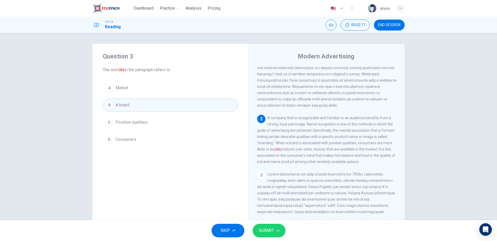
click at [269, 230] on span "SUBMIT" at bounding box center [266, 230] width 15 height 7
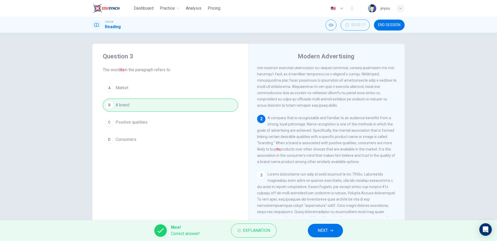
click at [330, 226] on button "NEXT" at bounding box center [325, 230] width 35 height 14
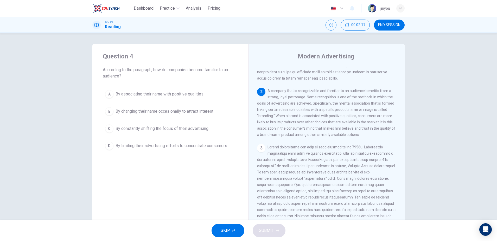
scroll to position [104, 0]
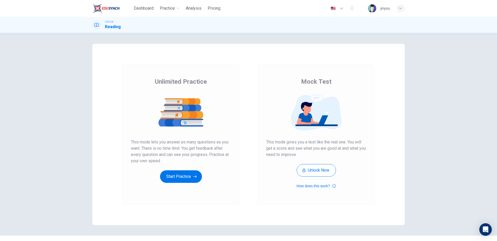
click at [287, 38] on div "Unlimited Practice Mock Test Unlimited Practice This mode lets you answer as ma…" at bounding box center [248, 136] width 497 height 207
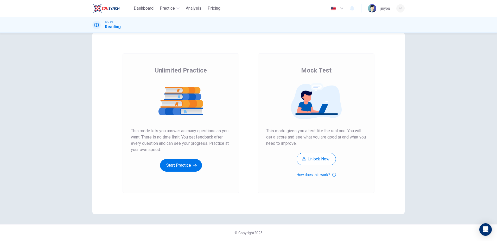
scroll to position [11, 0]
